Goal: Find specific page/section: Find specific page/section

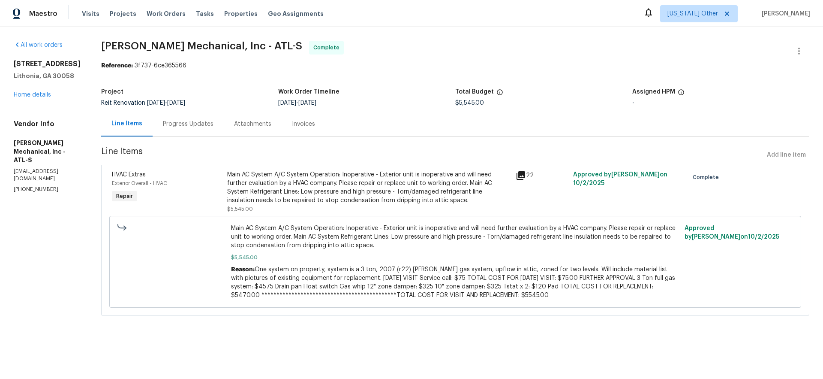
click at [315, 123] on div "Invoices" at bounding box center [303, 124] width 23 height 9
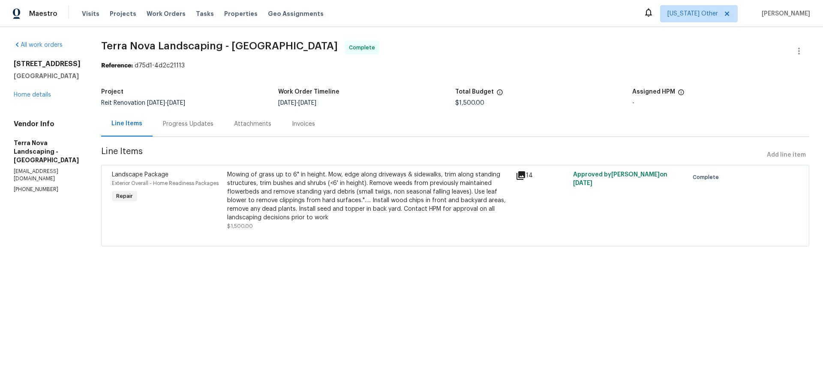
click at [299, 124] on div "Invoices" at bounding box center [303, 124] width 23 height 9
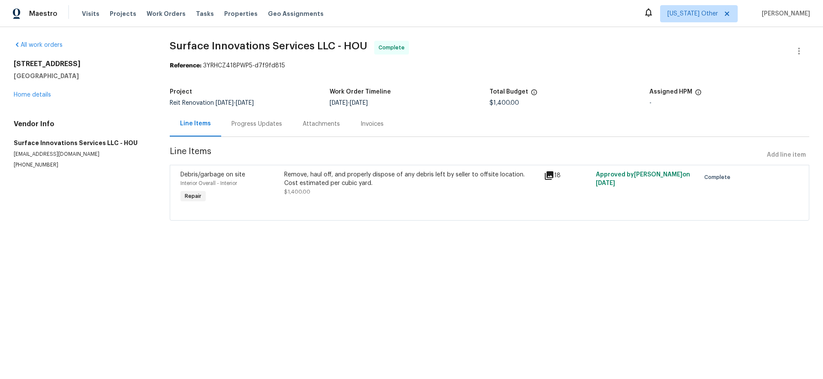
click at [361, 126] on div "Invoices" at bounding box center [372, 124] width 23 height 9
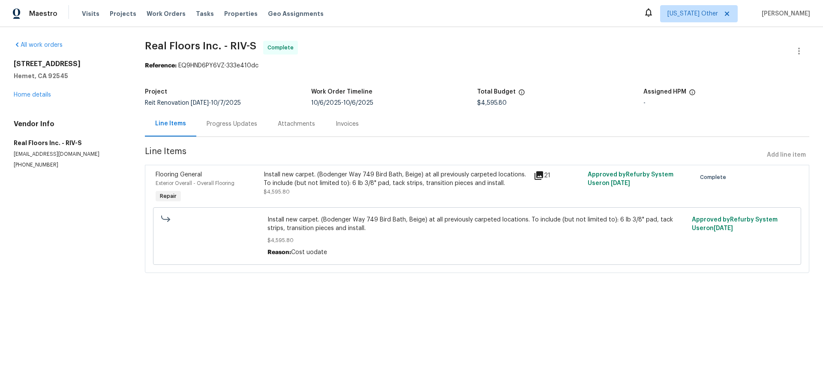
click at [345, 126] on div "Invoices" at bounding box center [347, 124] width 23 height 9
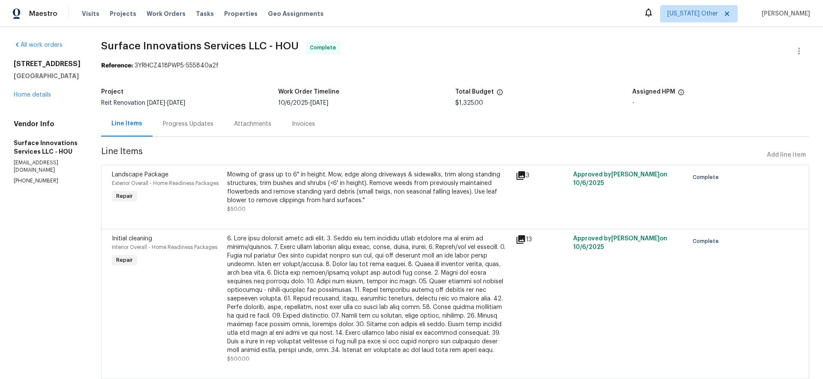
click at [320, 132] on div "Invoices" at bounding box center [304, 123] width 44 height 25
